Goal: Find specific page/section: Find specific page/section

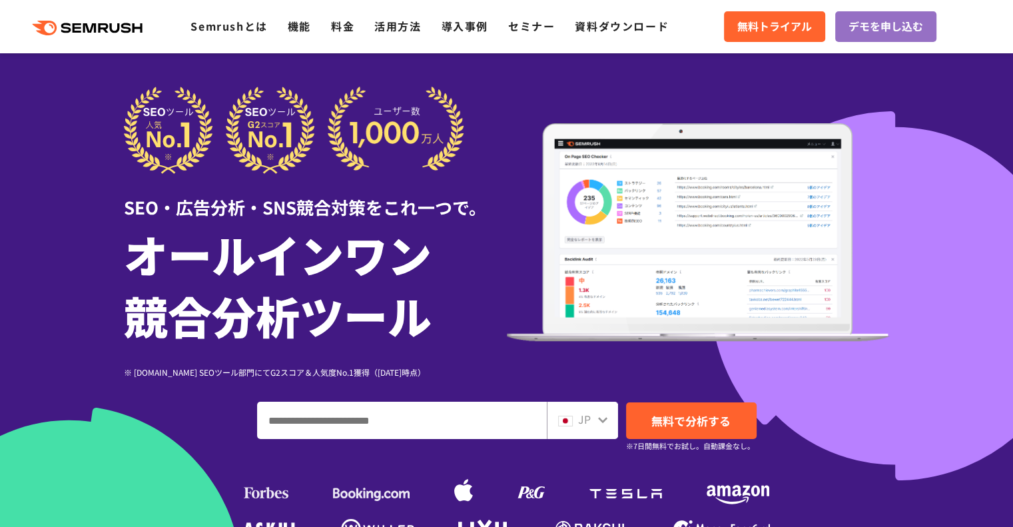
scroll to position [27, 0]
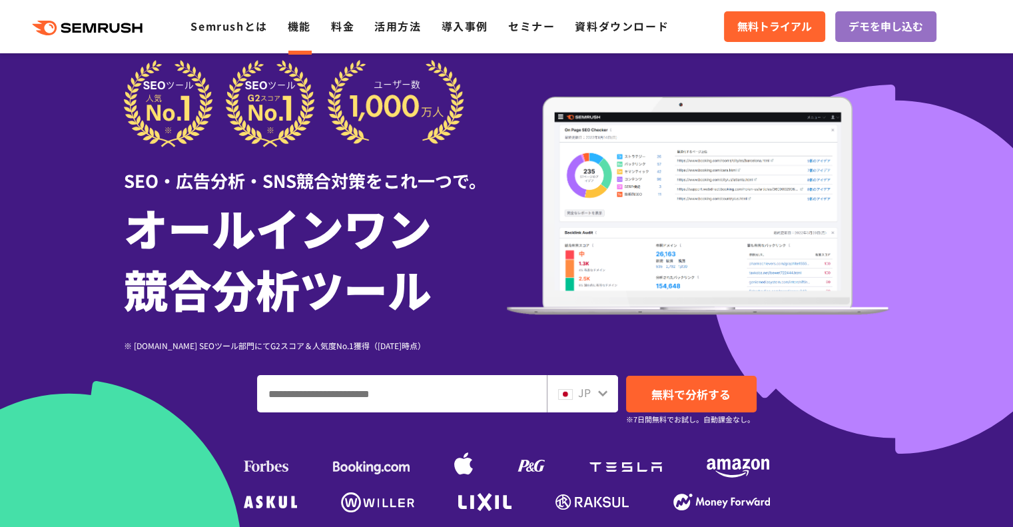
click at [303, 23] on link "機能" at bounding box center [299, 26] width 23 height 16
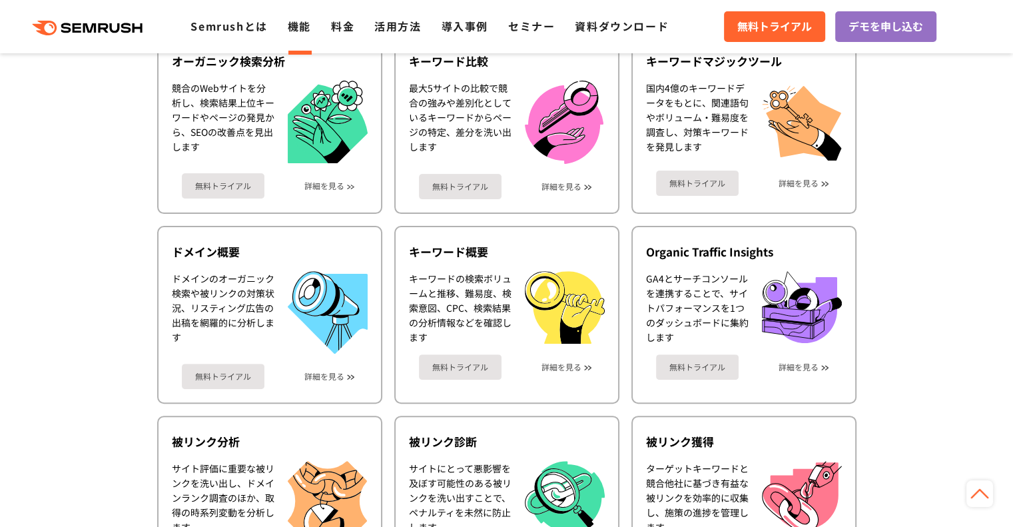
scroll to position [559, 0]
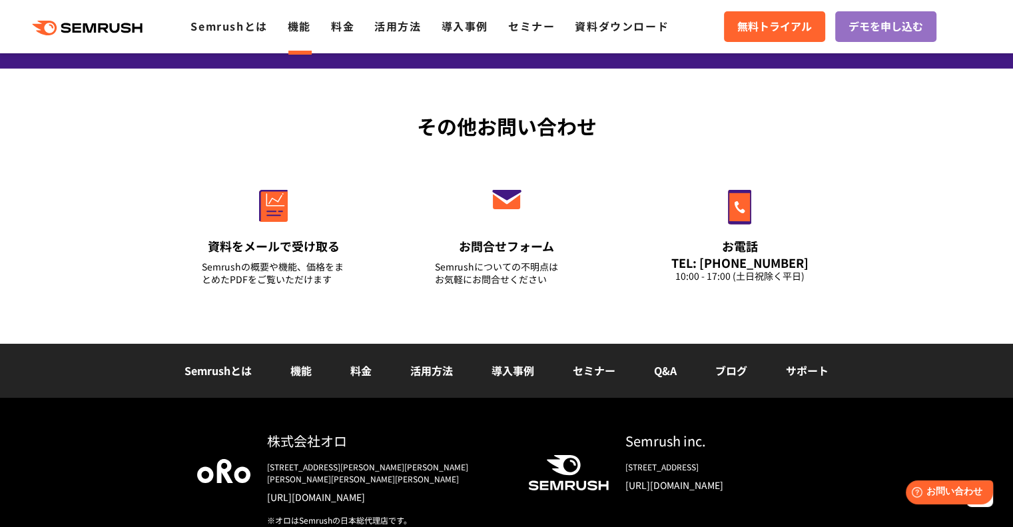
scroll to position [4577, 0]
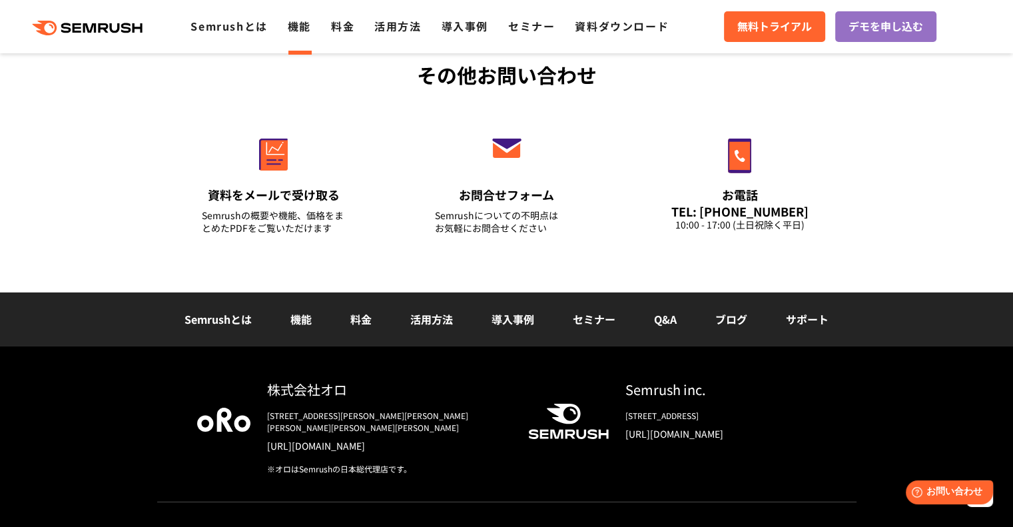
click at [493, 380] on div "株式会社オロ" at bounding box center [387, 389] width 240 height 19
